Goal: Task Accomplishment & Management: Manage account settings

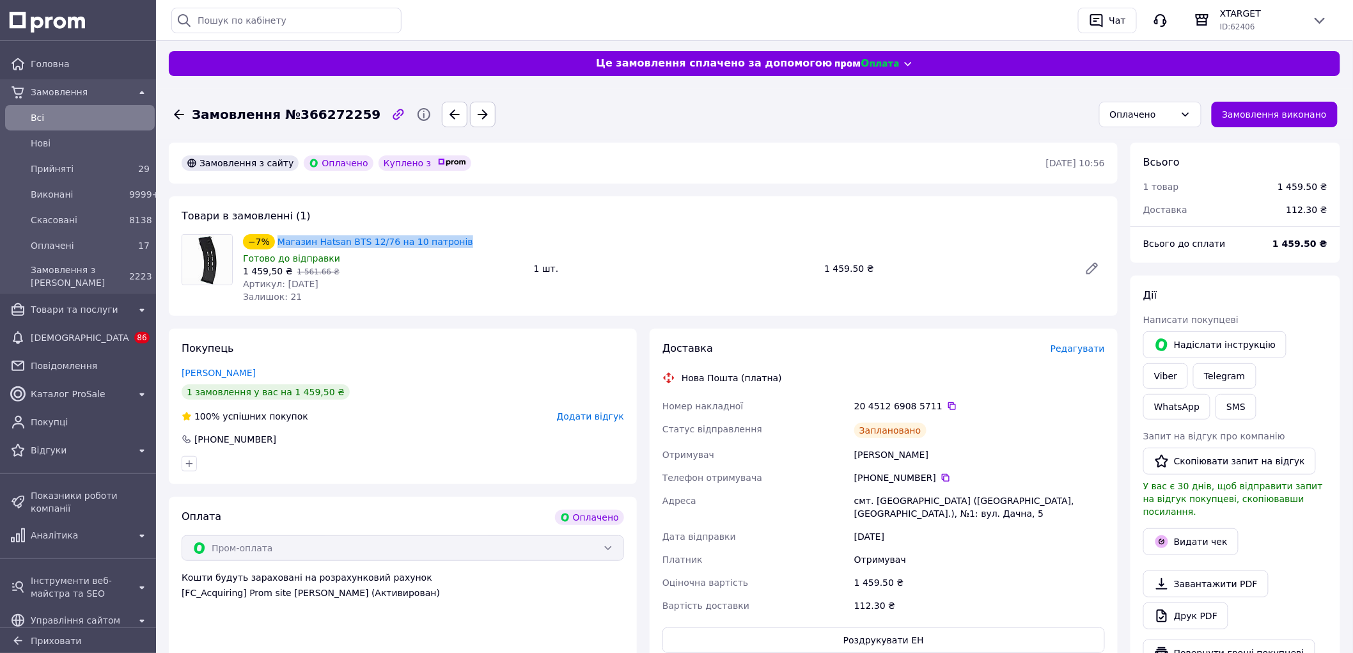
copy div "−7% Магазин Hatsan BTS 12/76 на 10 патронів"
drag, startPoint x: 452, startPoint y: 240, endPoint x: 267, endPoint y: 245, distance: 184.8
click at [267, 245] on div "−7% Магазин Hatsan BTS 12/76 на 10 патронів" at bounding box center [383, 242] width 283 height 18
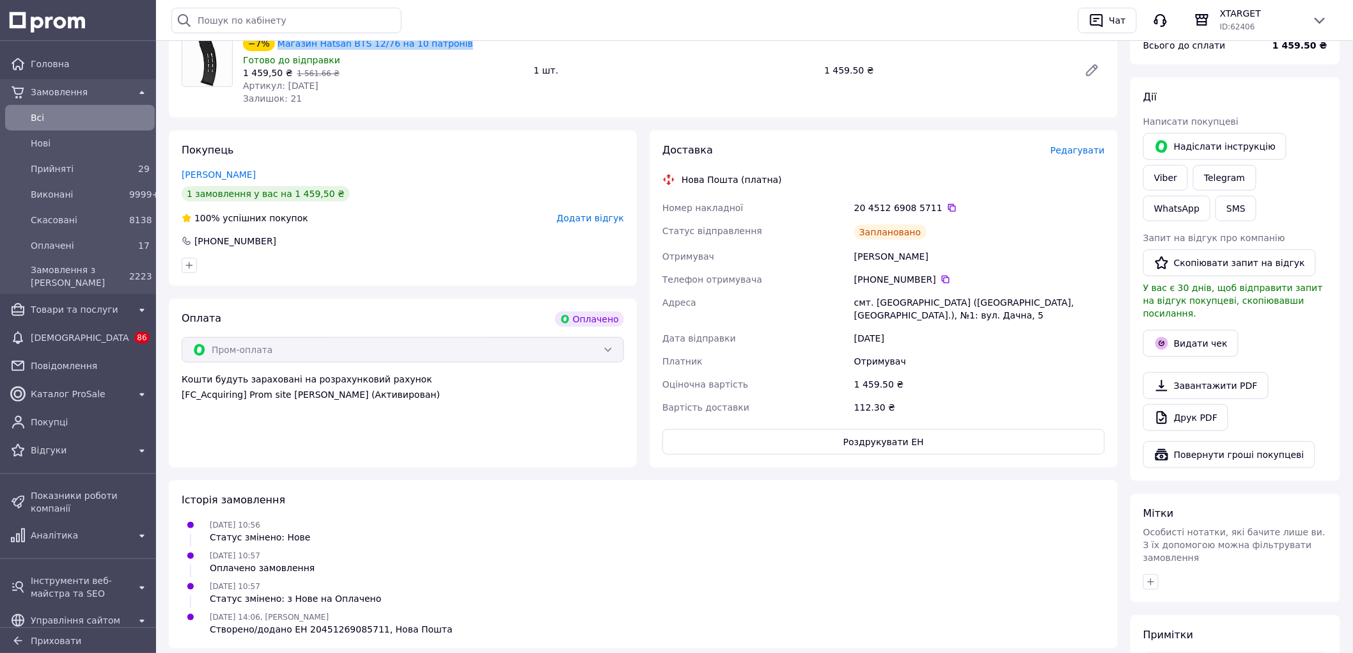
scroll to position [213, 0]
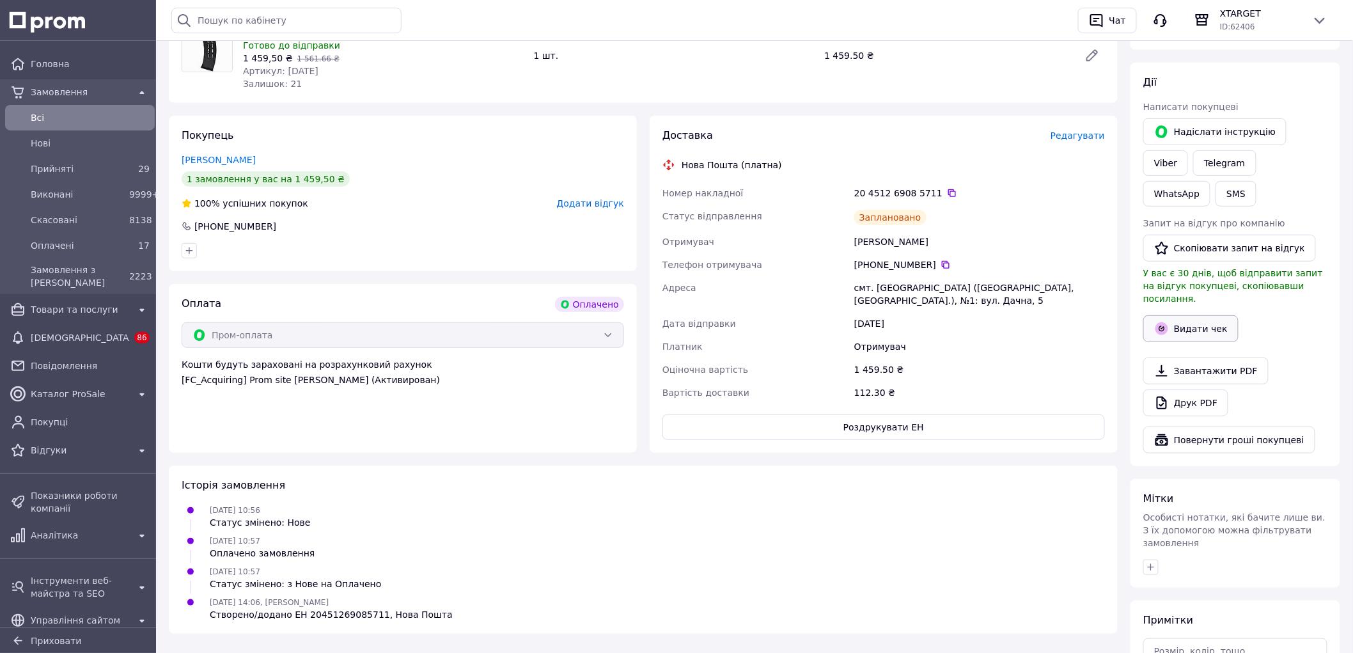
drag, startPoint x: 1205, startPoint y: 284, endPoint x: 1205, endPoint y: 291, distance: 6.4
click at [1205, 315] on button "Видати чек" at bounding box center [1190, 328] width 95 height 27
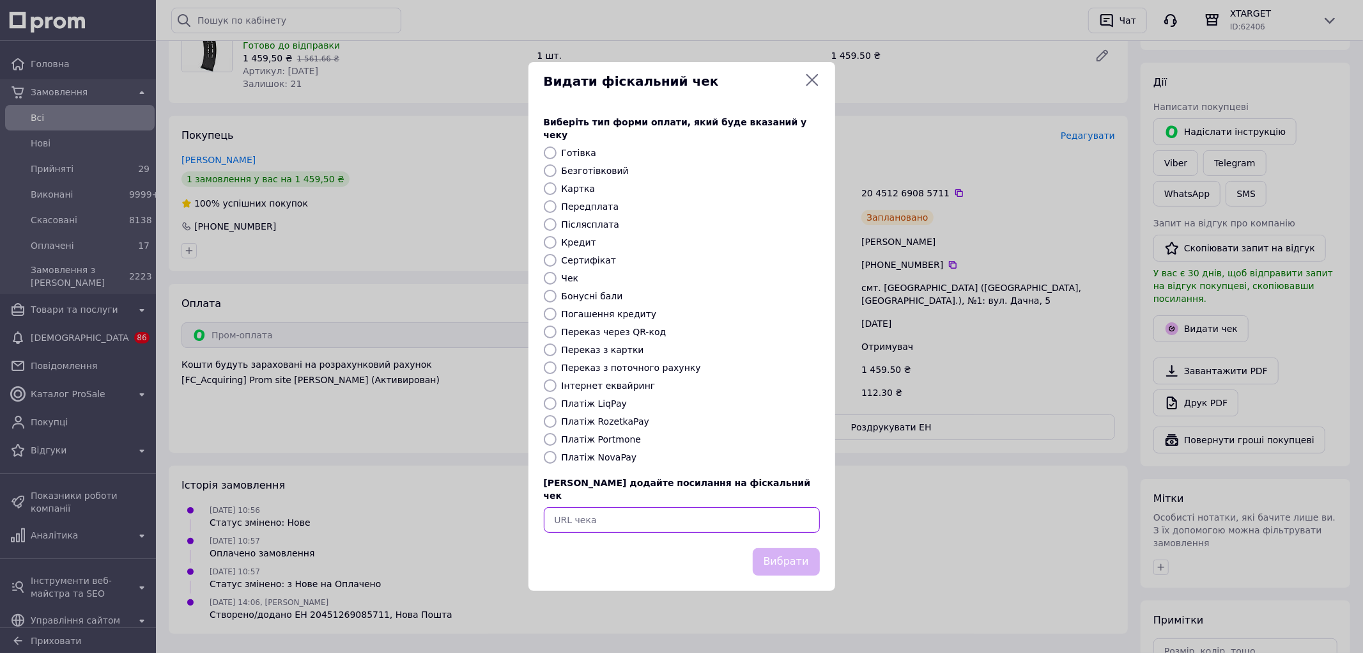
click at [765, 507] on input "text" at bounding box center [682, 520] width 276 height 26
paste input "[URL][DOMAIN_NAME]"
type input "[URL][DOMAIN_NAME]"
click at [793, 548] on button "Вибрати" at bounding box center [786, 561] width 67 height 27
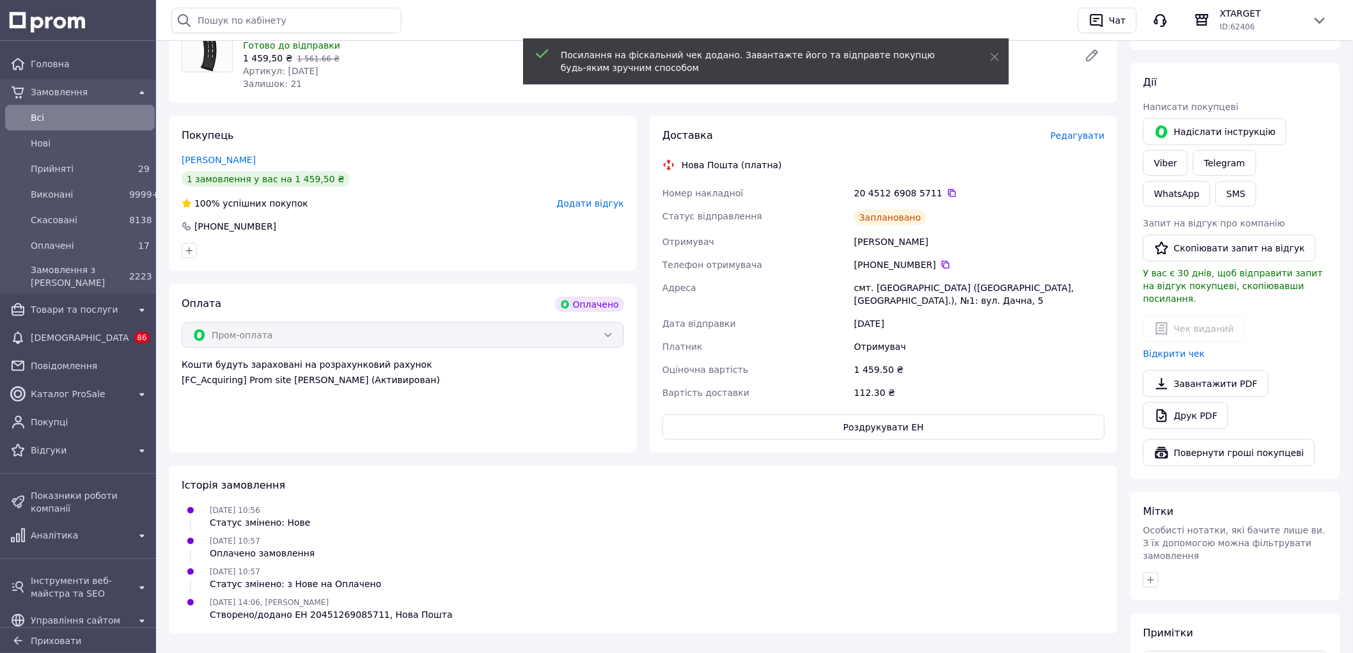
scroll to position [0, 0]
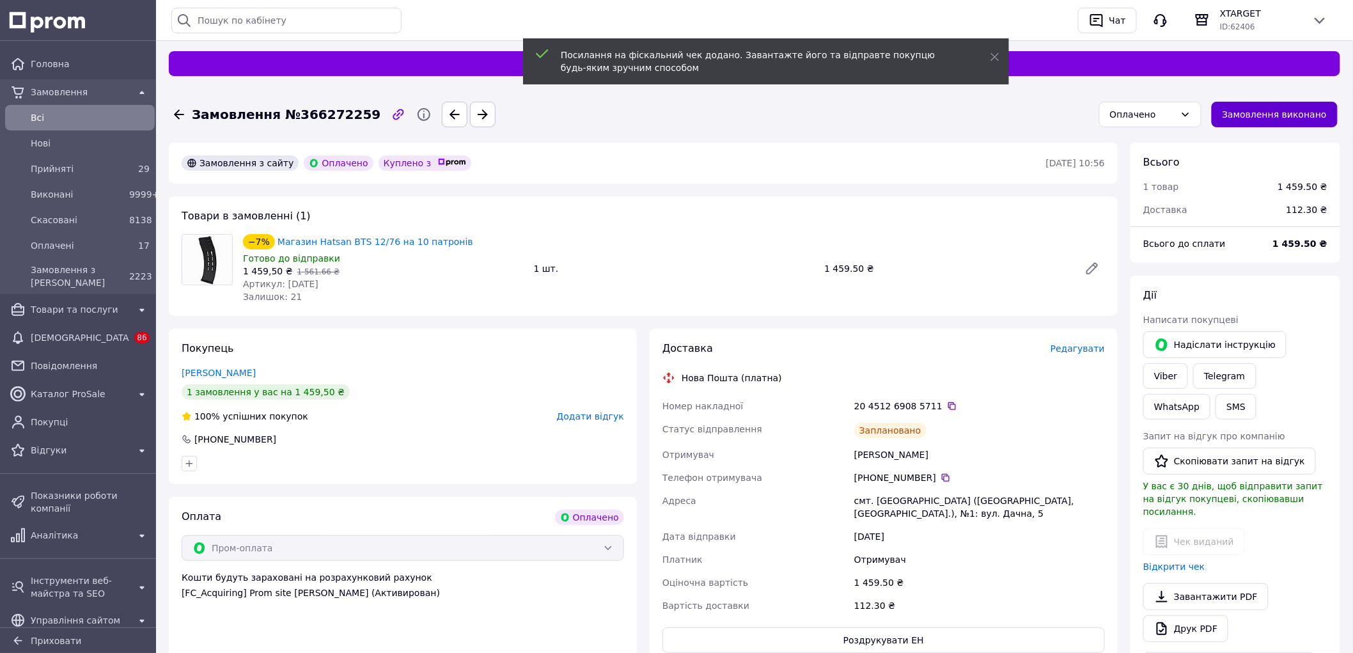
click at [1328, 118] on button "Замовлення виконано" at bounding box center [1274, 115] width 127 height 26
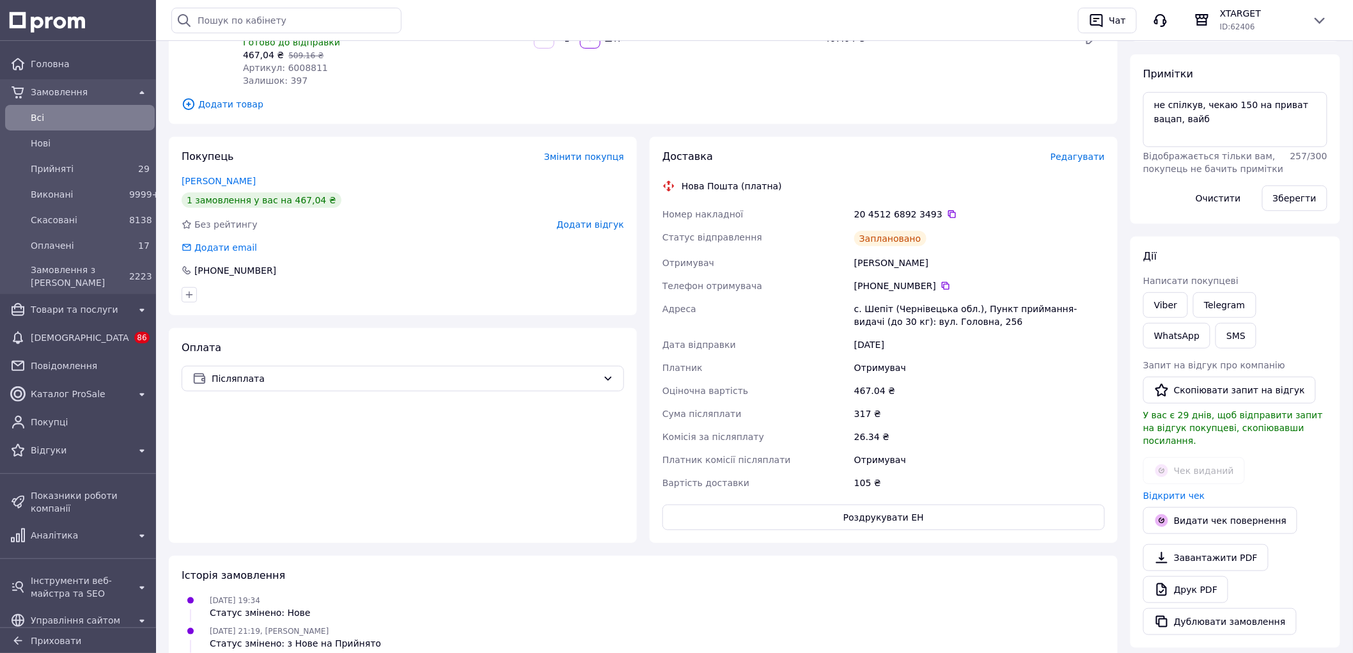
scroll to position [213, 0]
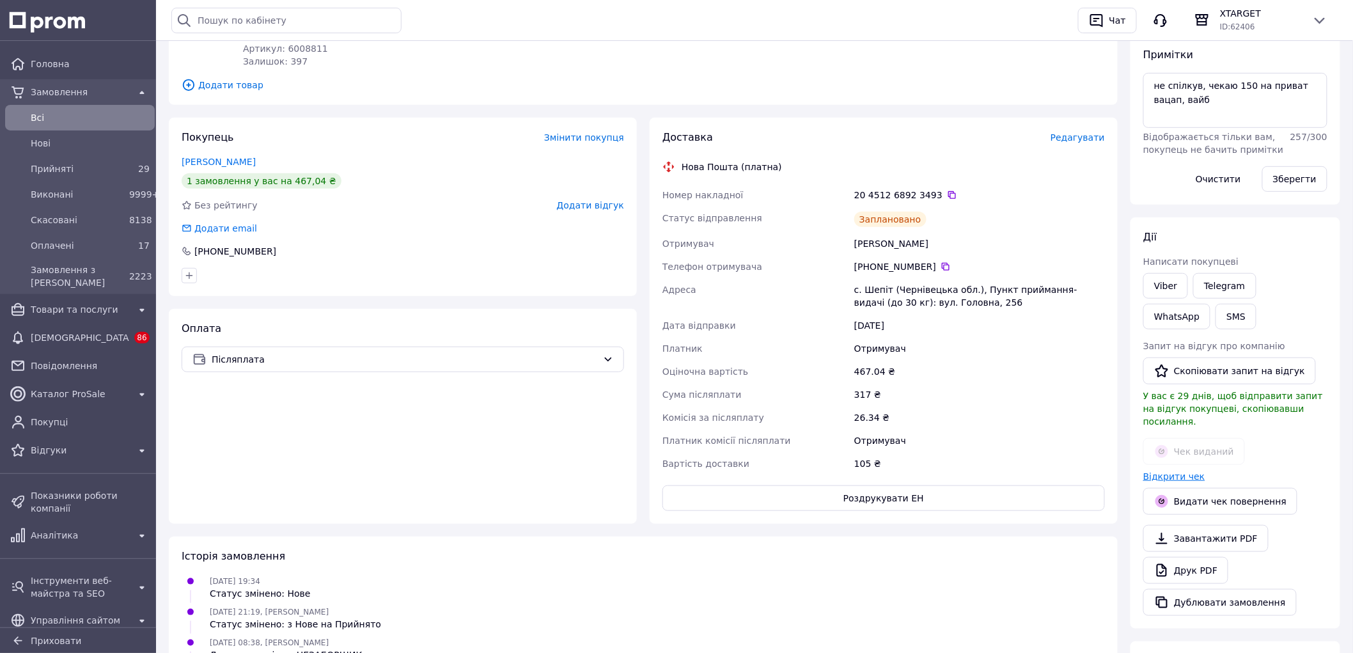
click at [1179, 471] on link "Відкрити чек" at bounding box center [1174, 476] width 62 height 10
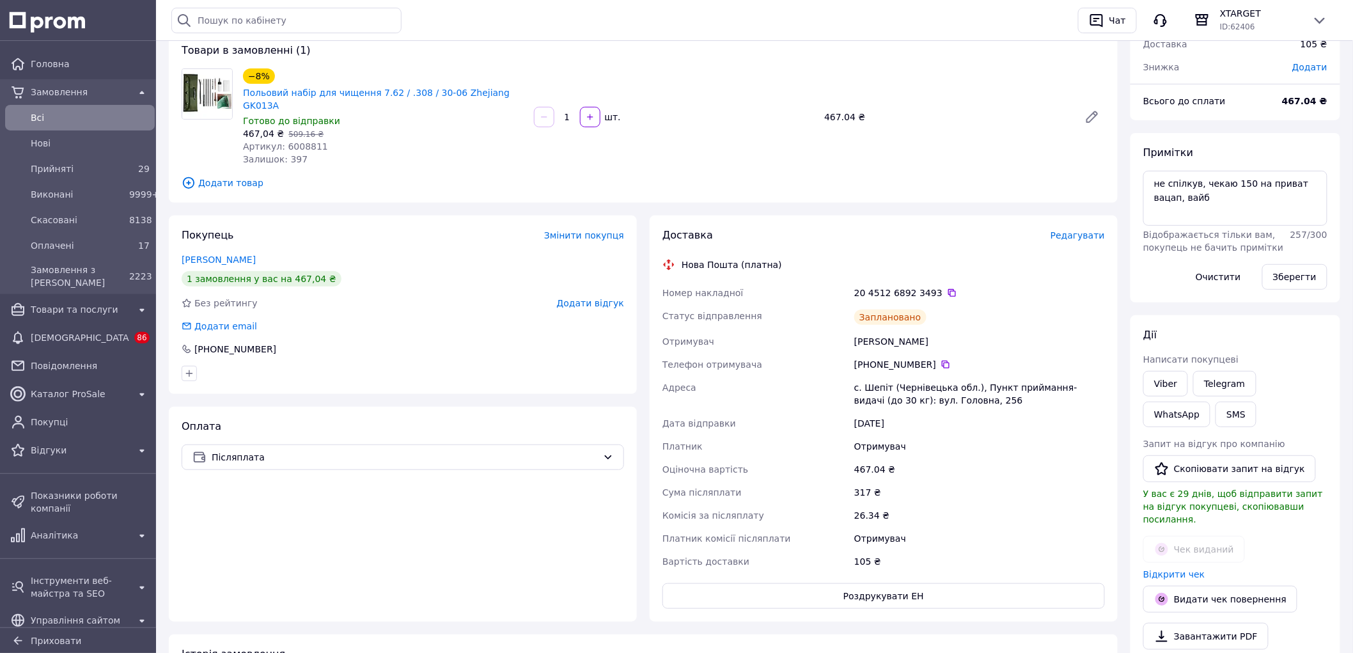
scroll to position [0, 0]
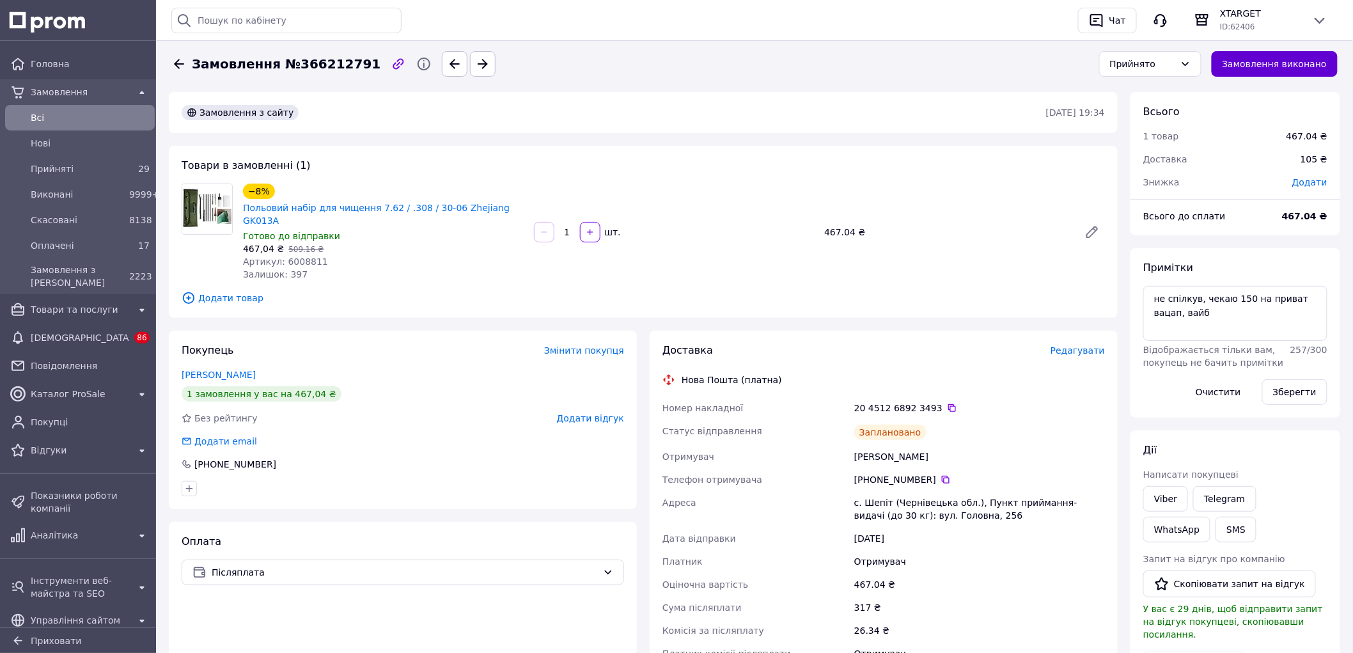
click at [1279, 71] on button "Замовлення виконано" at bounding box center [1274, 64] width 127 height 26
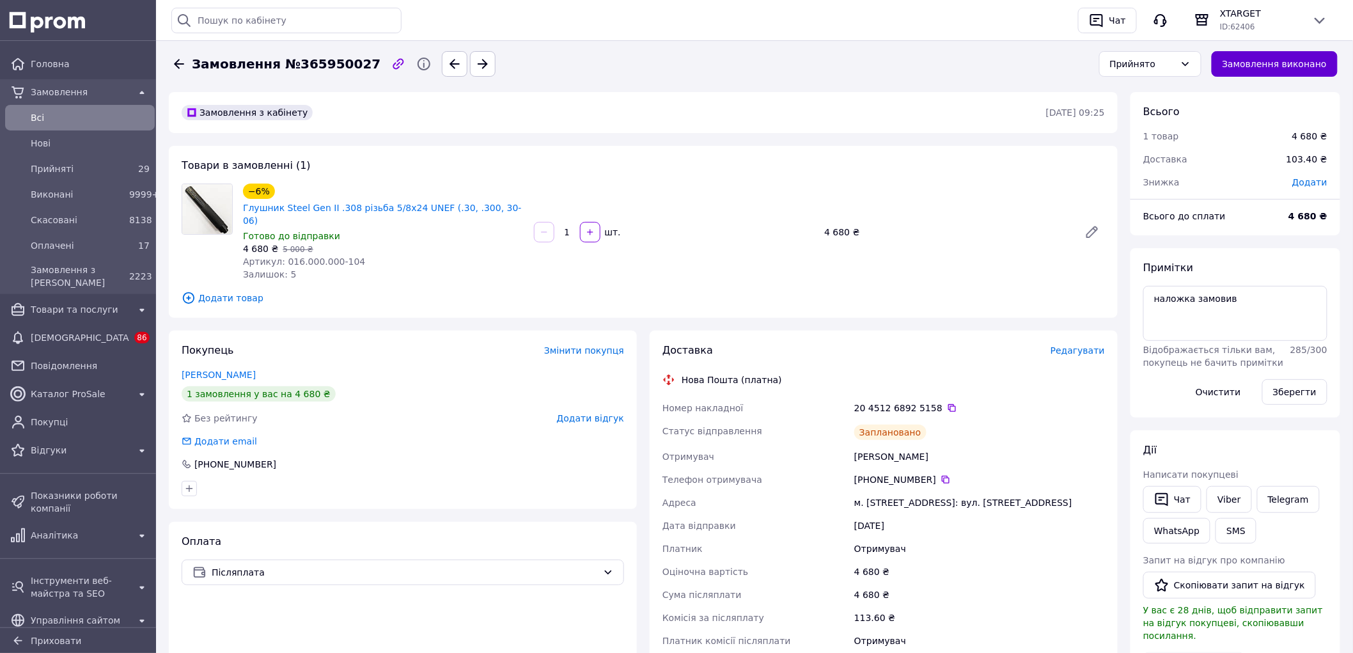
click at [1266, 63] on button "Замовлення виконано" at bounding box center [1274, 64] width 127 height 26
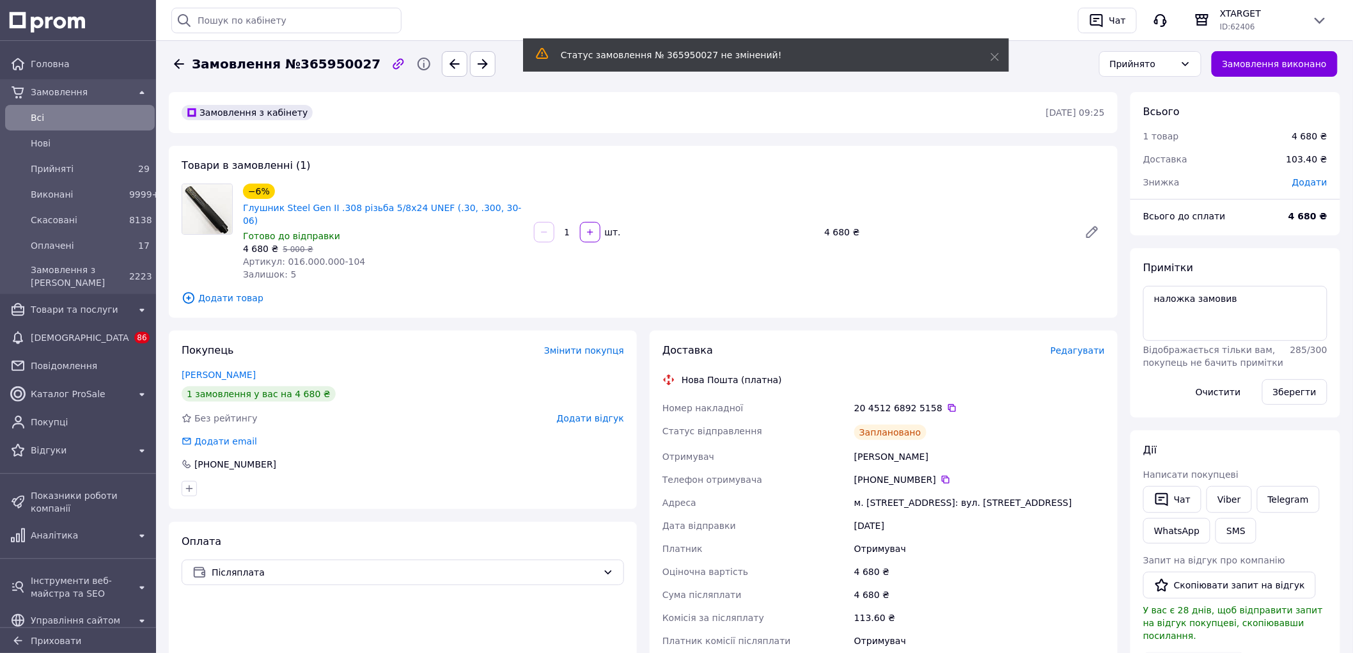
scroll to position [142, 0]
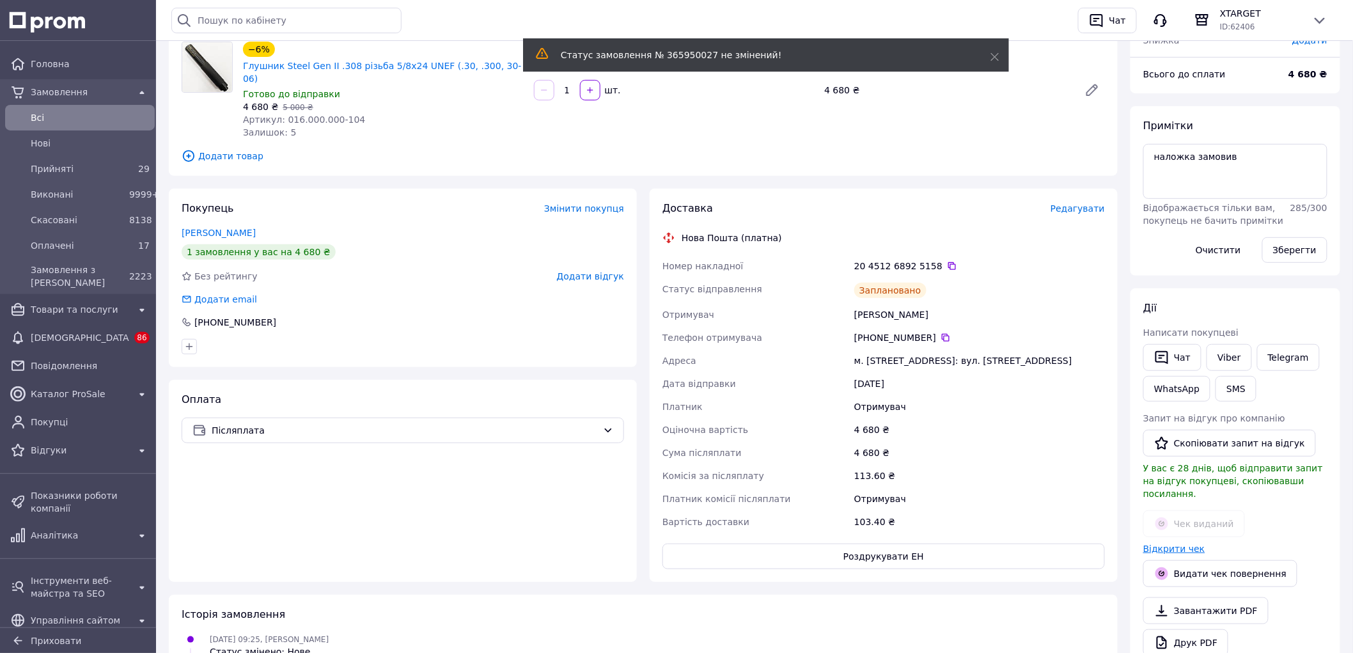
click at [1170, 543] on link "Відкрити чек" at bounding box center [1174, 548] width 62 height 10
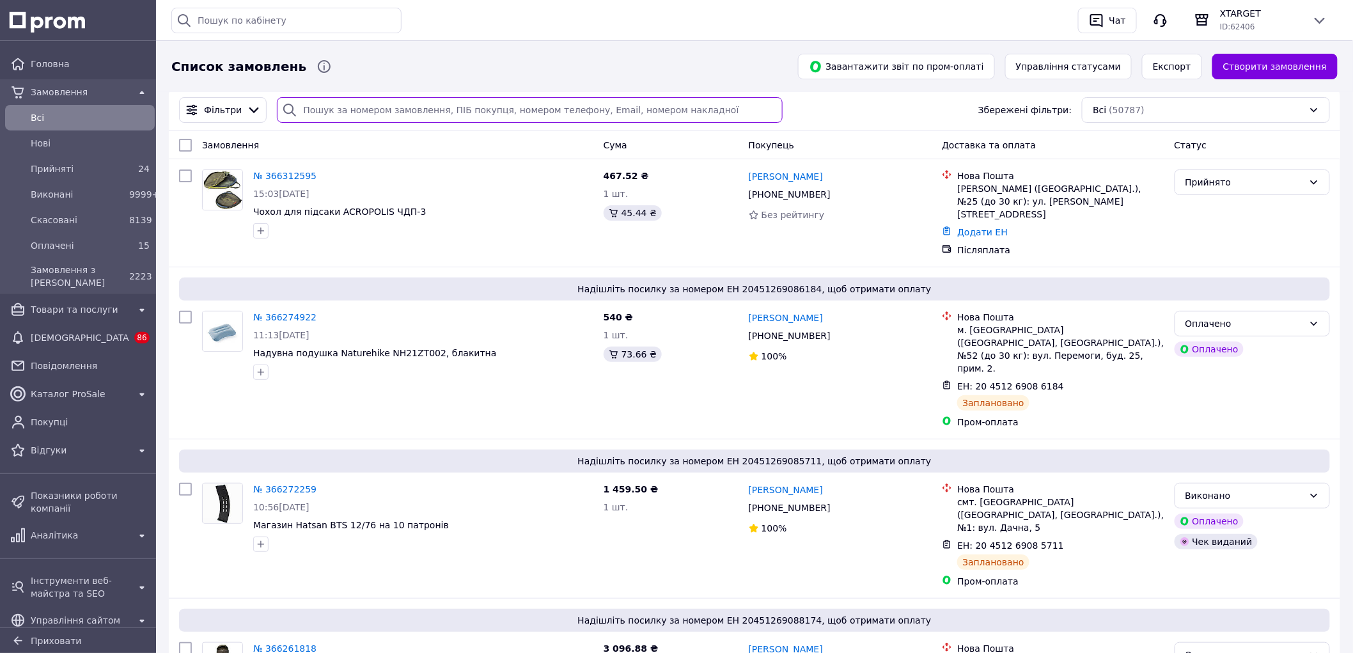
click at [444, 114] on input "search" at bounding box center [530, 110] width 506 height 26
paste input "380679143179"
type input "380679143179"
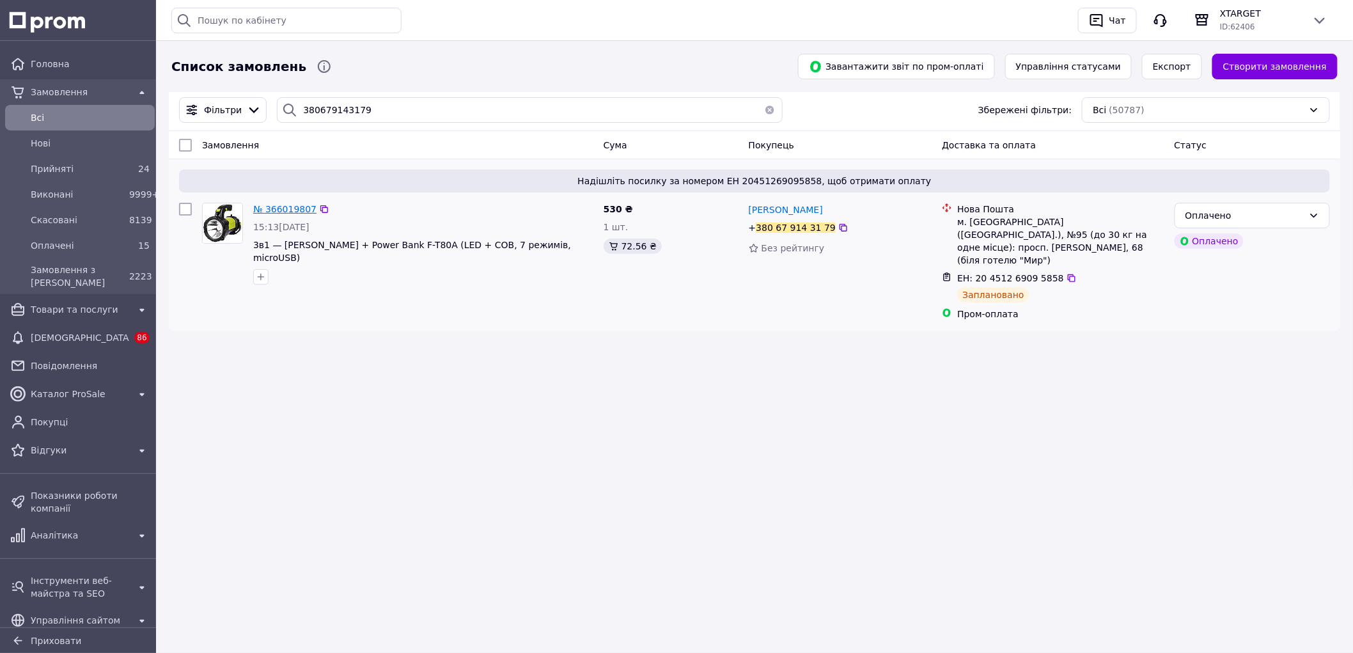
click at [286, 212] on span "№ 366019807" at bounding box center [284, 209] width 63 height 10
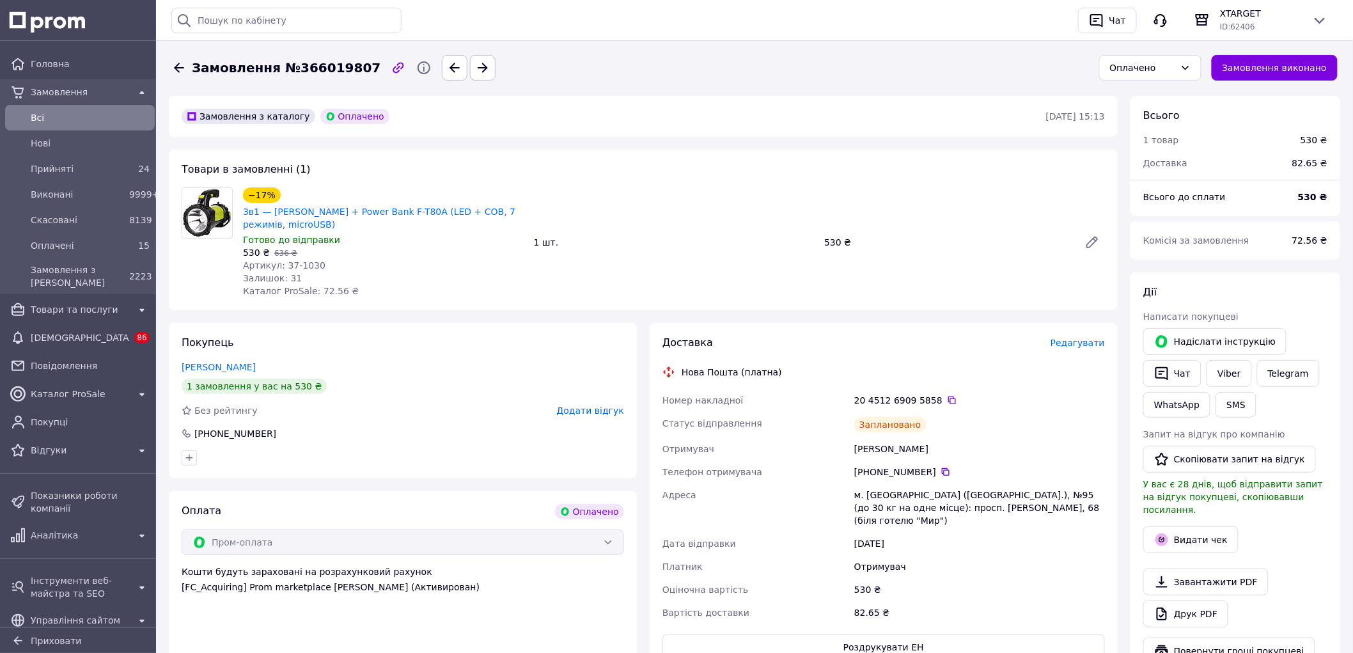
scroll to position [71, 0]
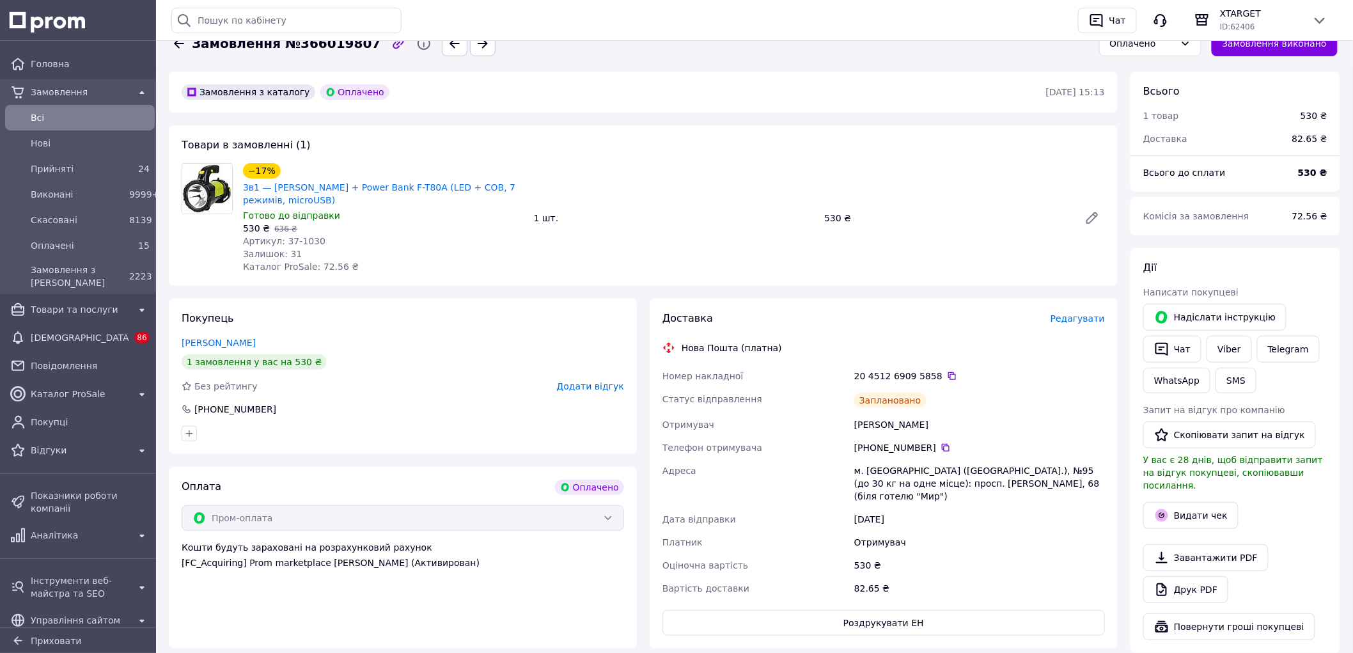
click at [47, 117] on span "Всi" at bounding box center [90, 117] width 119 height 13
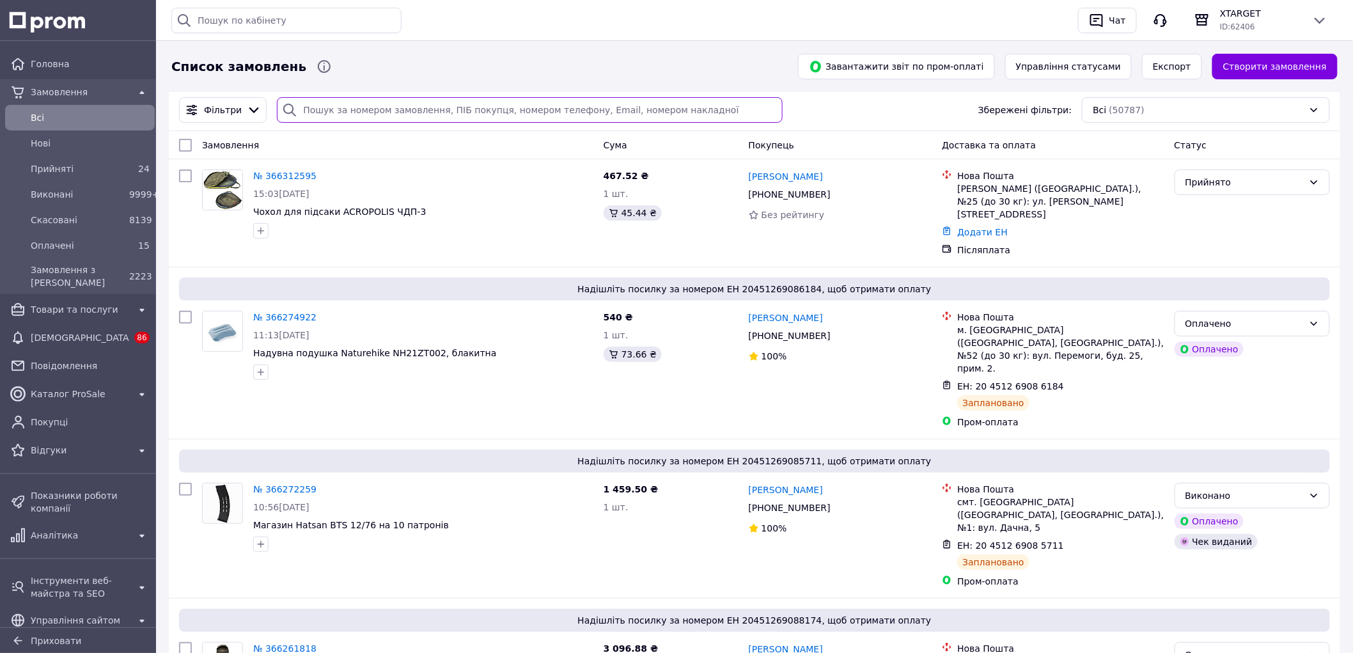
paste input "380973758934"
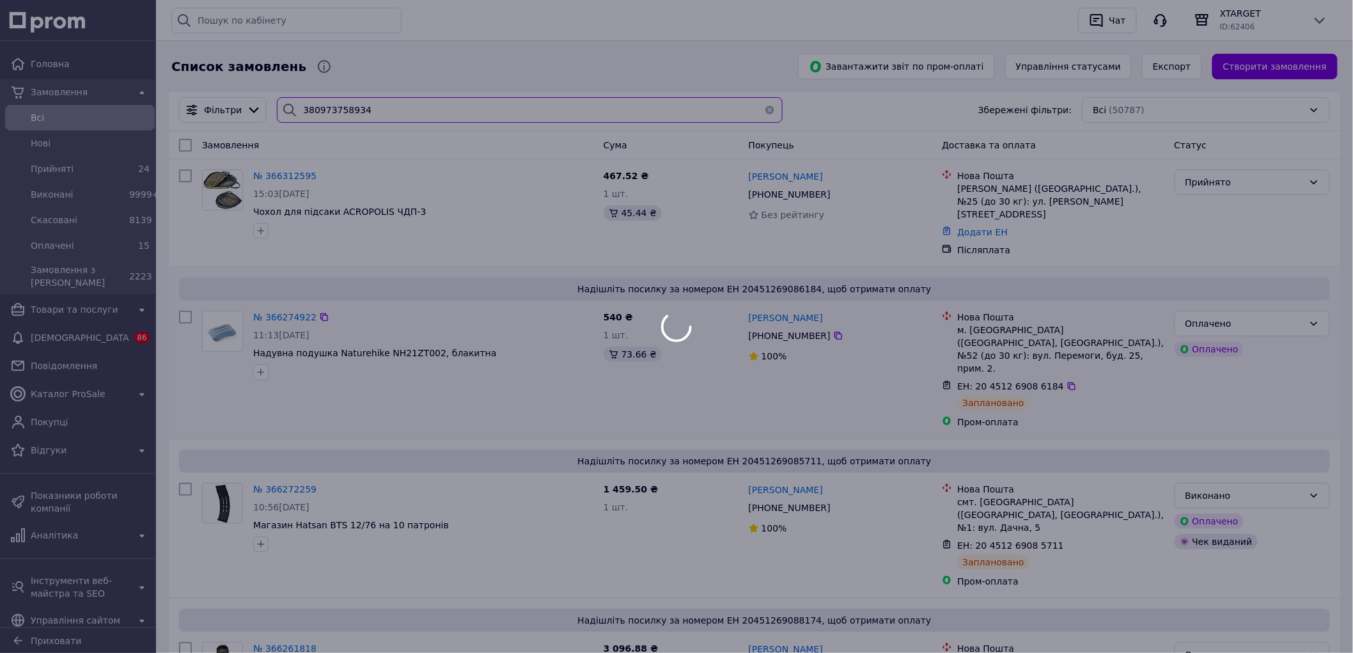
type input "380973758934"
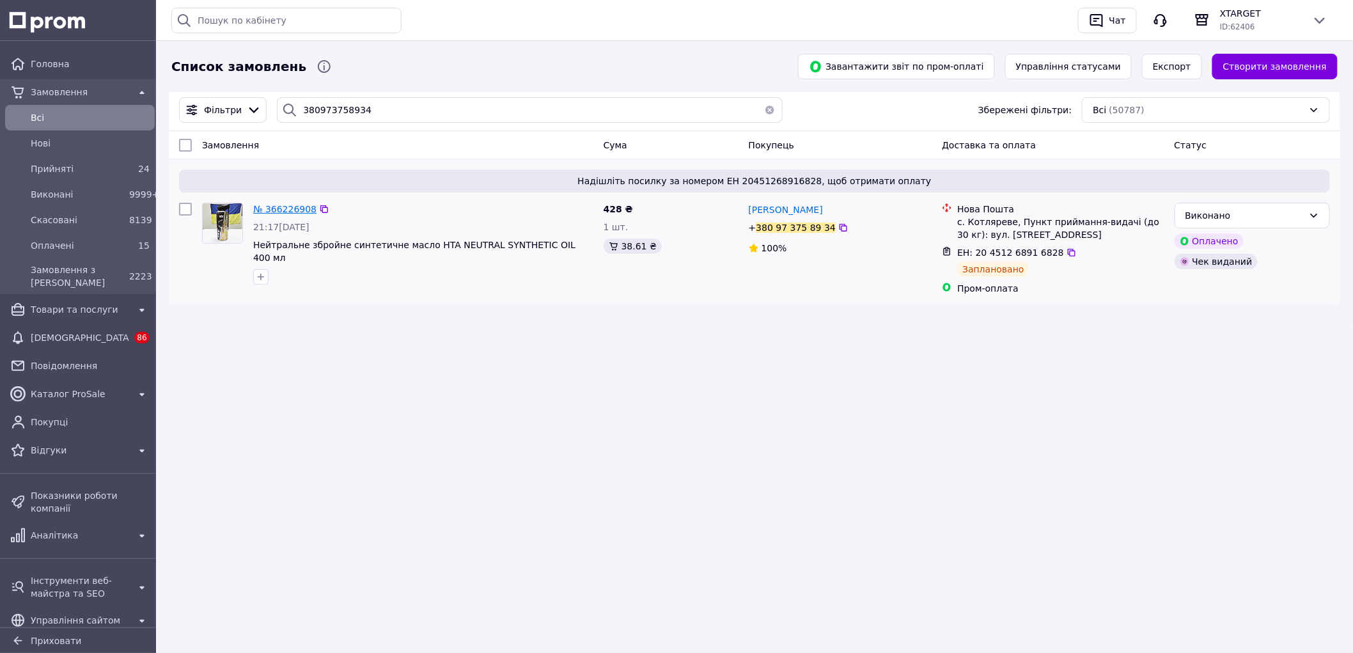
click at [290, 206] on span "№ 366226908" at bounding box center [284, 209] width 63 height 10
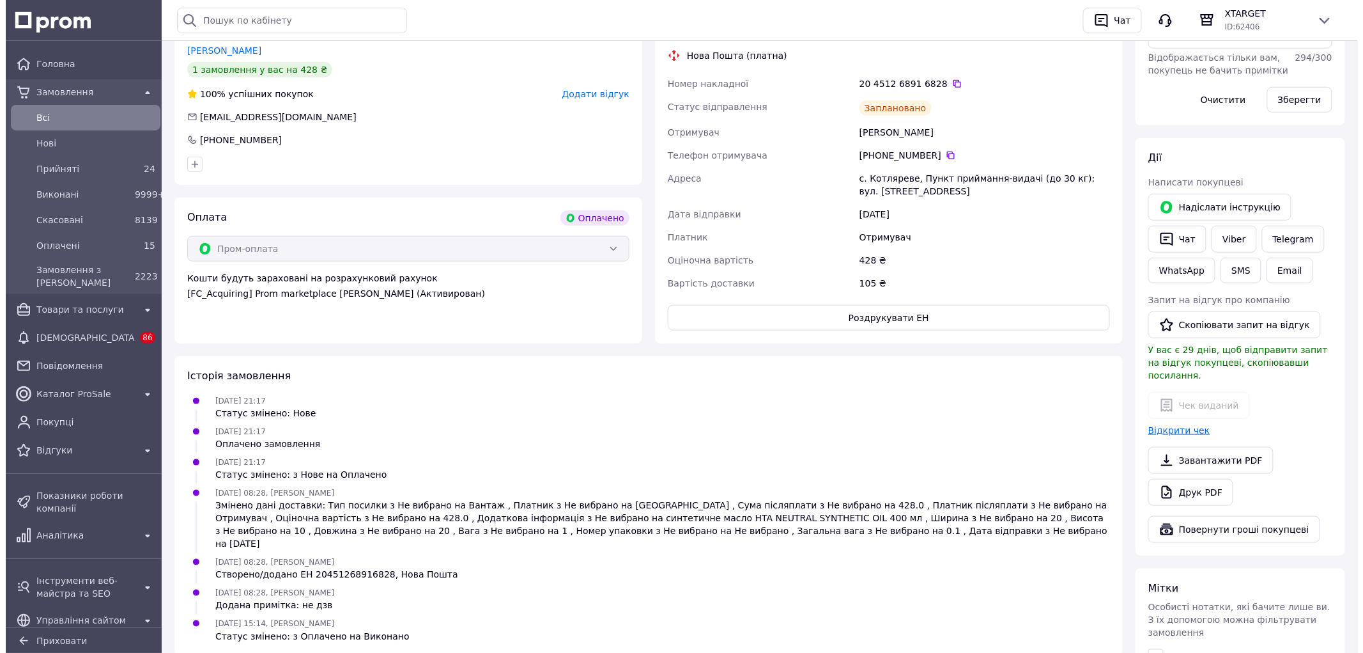
scroll to position [401, 0]
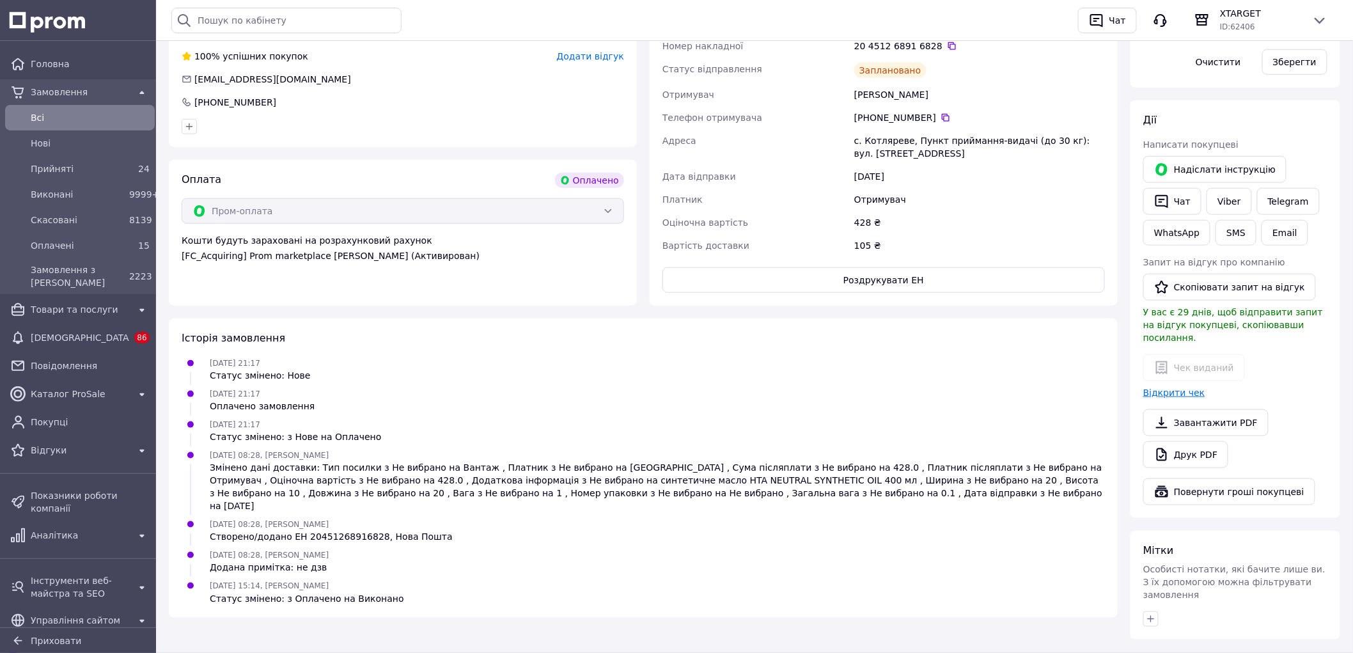
click at [1179, 387] on link "Відкрити чек" at bounding box center [1174, 392] width 62 height 10
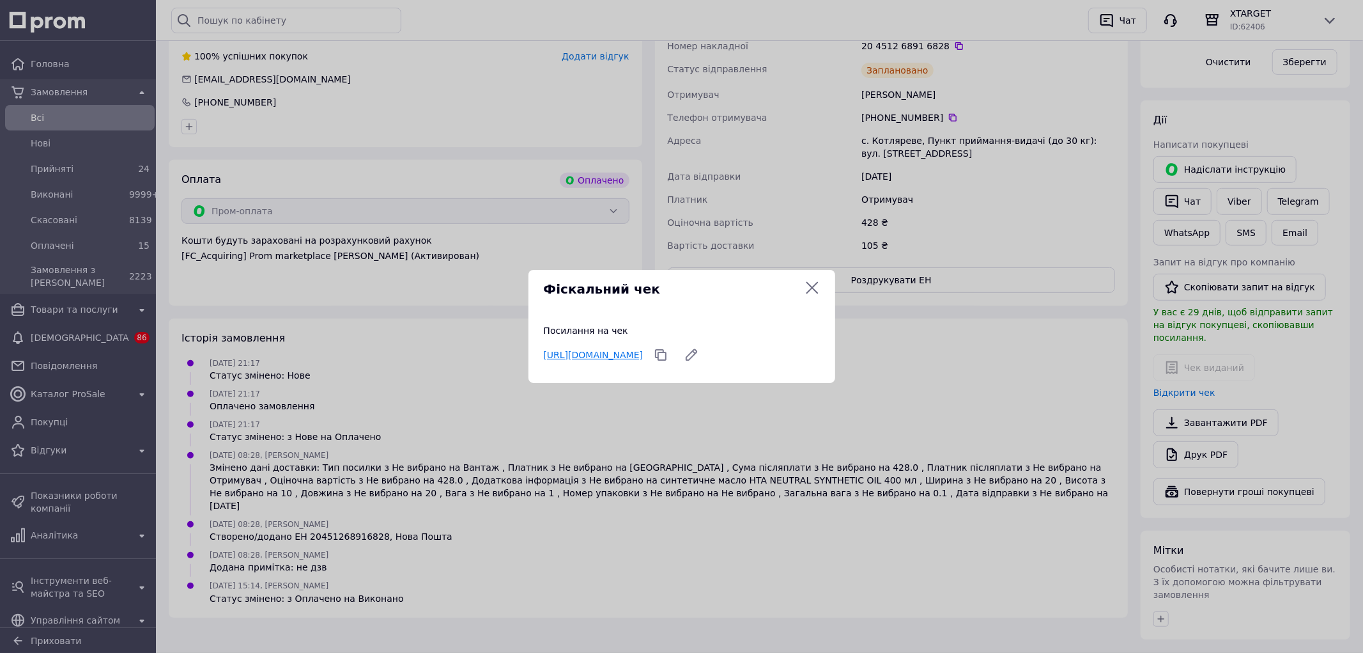
click at [644, 354] on link "https://kasa.vchasno.ua/check-viewer/zrtv2uM3rEI" at bounding box center [594, 355] width 100 height 10
